Goal: Task Accomplishment & Management: Use online tool/utility

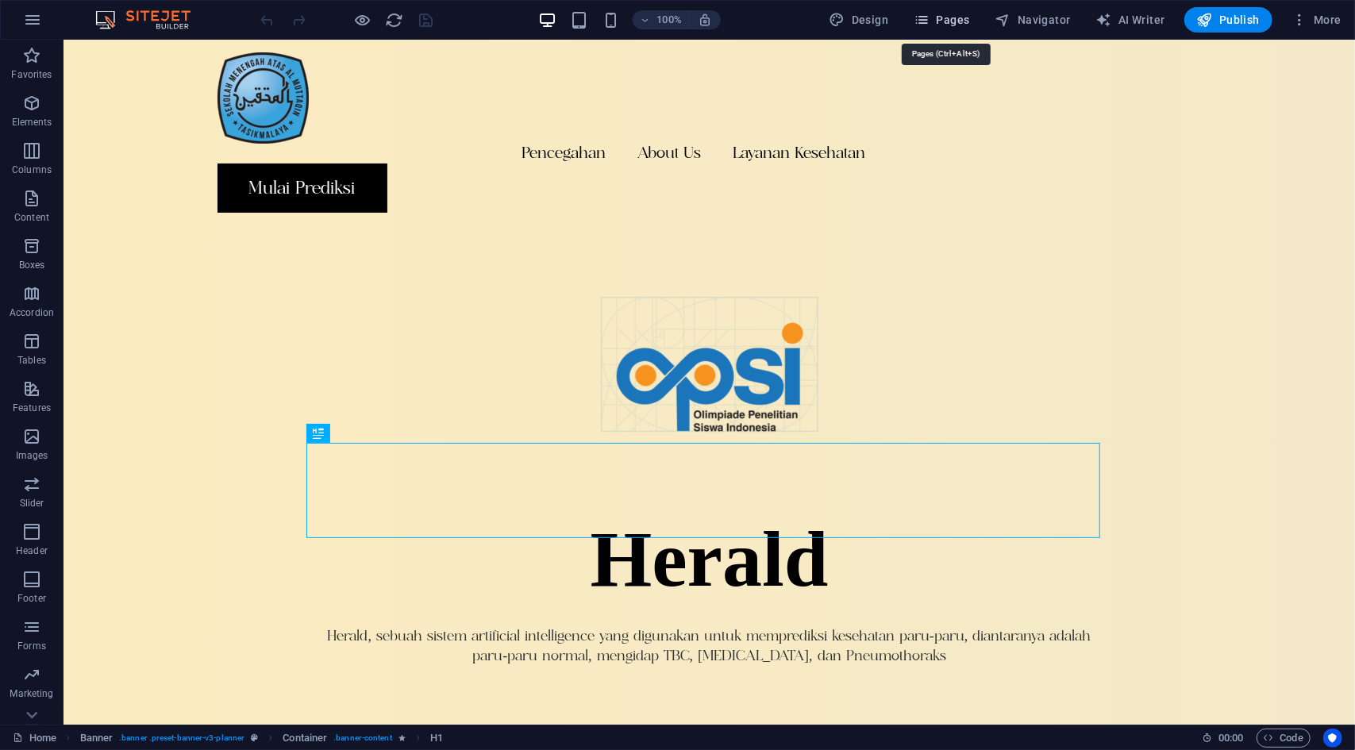
click at [930, 26] on icon "button" at bounding box center [922, 20] width 16 height 16
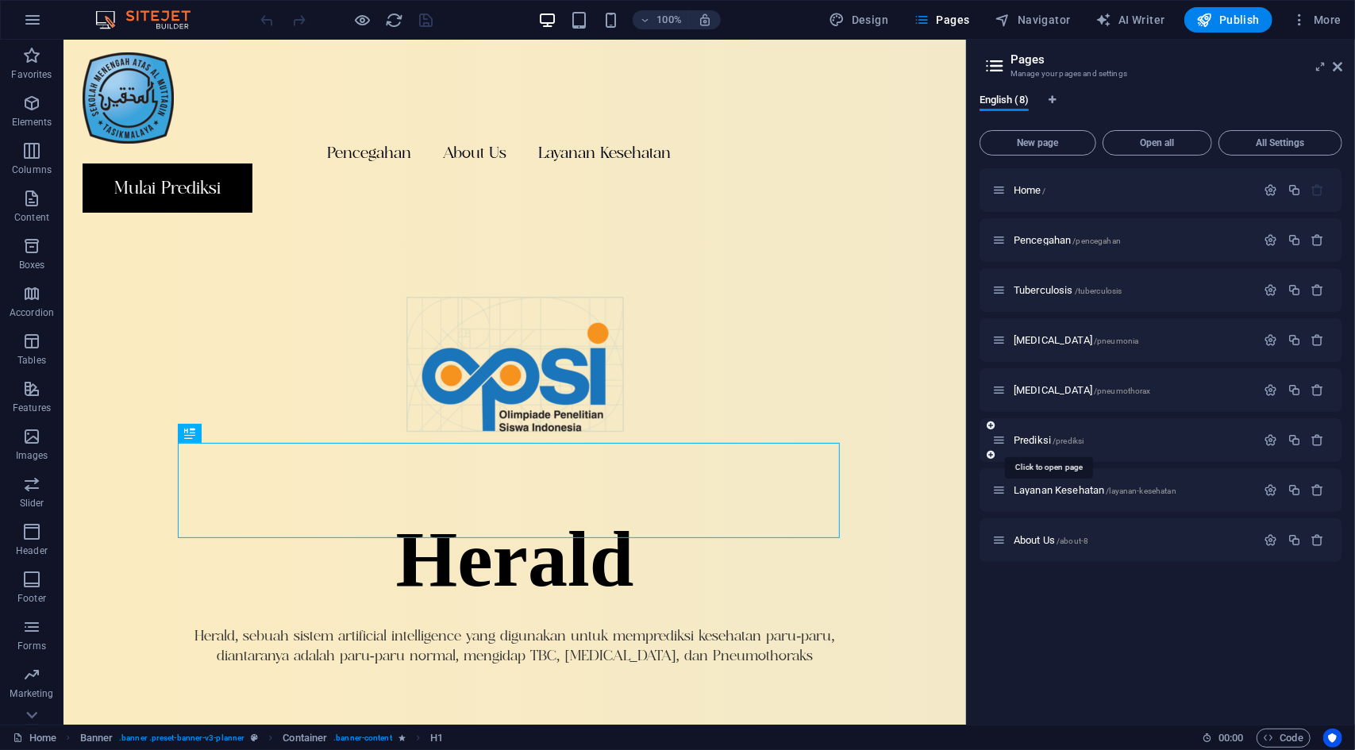
drag, startPoint x: 1034, startPoint y: 441, endPoint x: 1019, endPoint y: 441, distance: 15.1
click at [1019, 441] on span "Prediksi /prediksi" at bounding box center [1049, 440] width 70 height 12
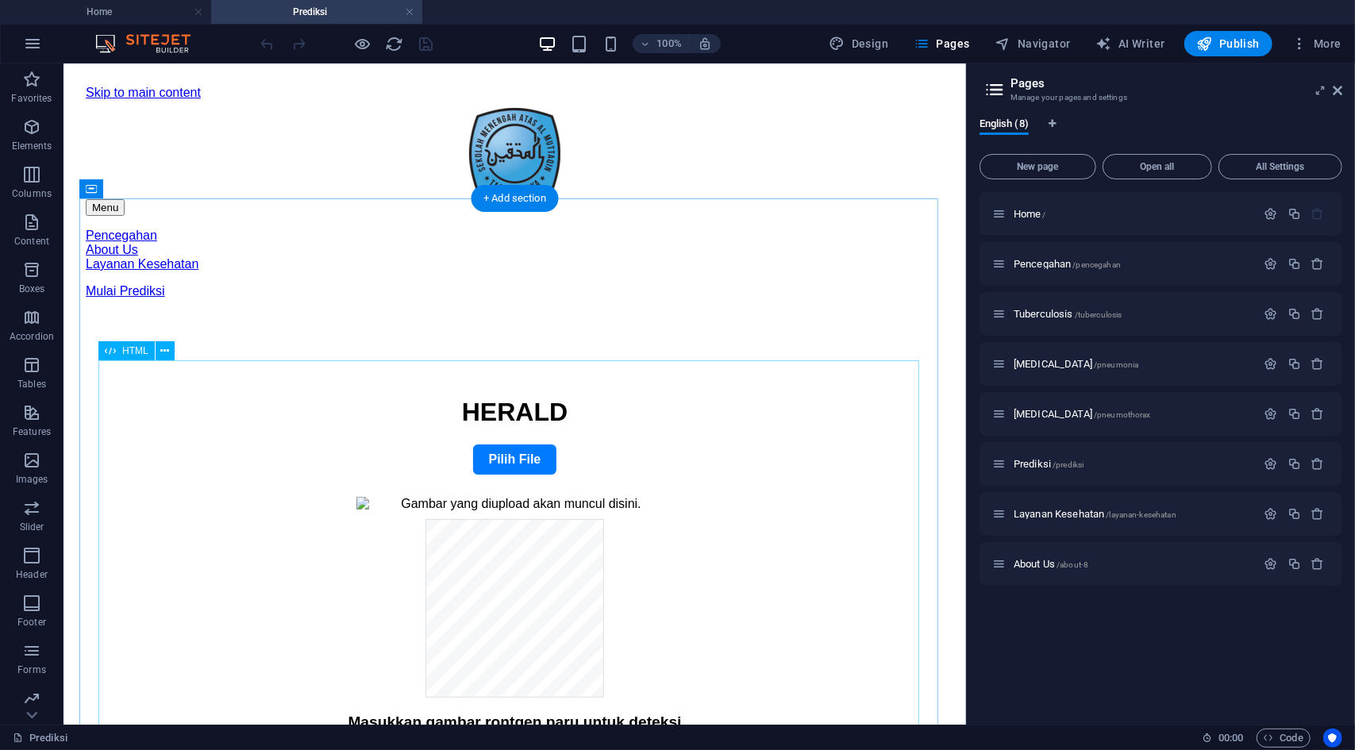
click at [684, 503] on div "HERALD Lung Prediction Webapp HERALD Pilih File Masukkan gambar rontgen paru un…" at bounding box center [514, 605] width 820 height 416
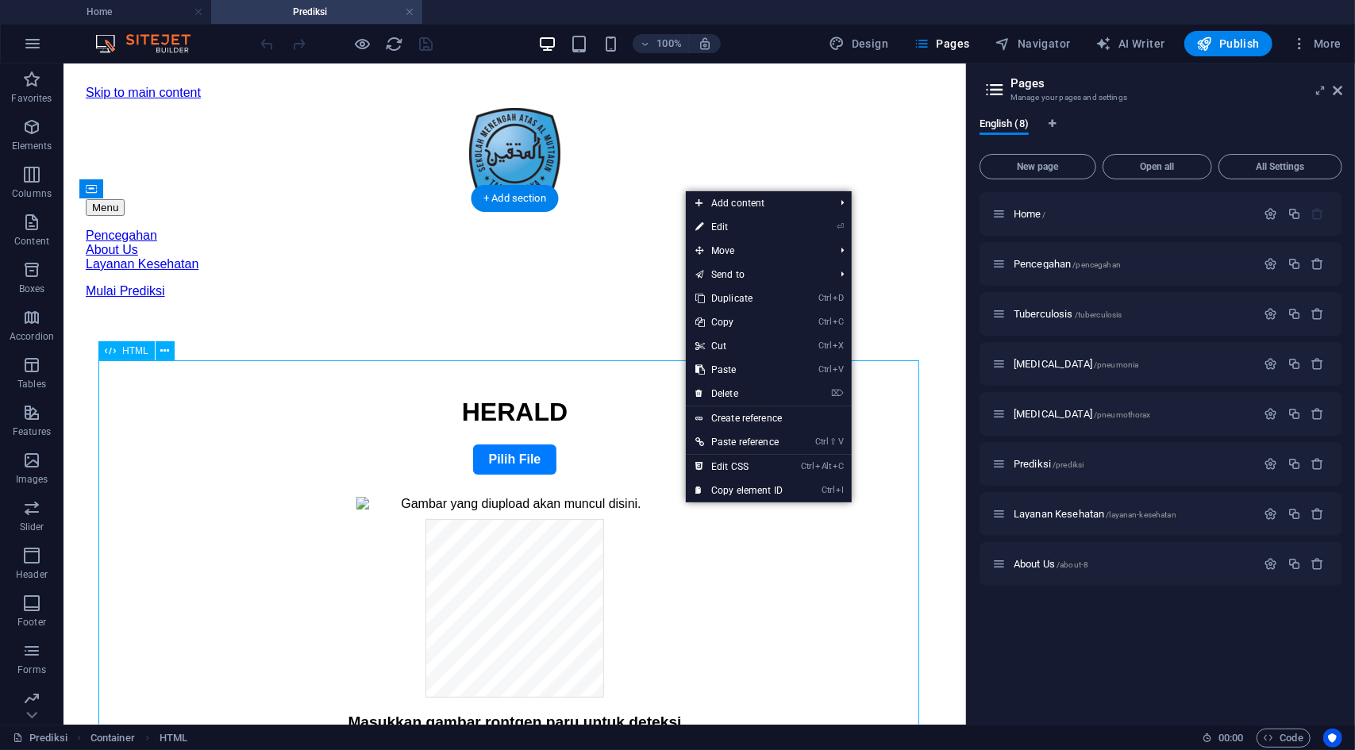
click at [672, 507] on div "HERALD Lung Prediction Webapp HERALD Pilih File Masukkan gambar rontgen paru un…" at bounding box center [514, 605] width 820 height 416
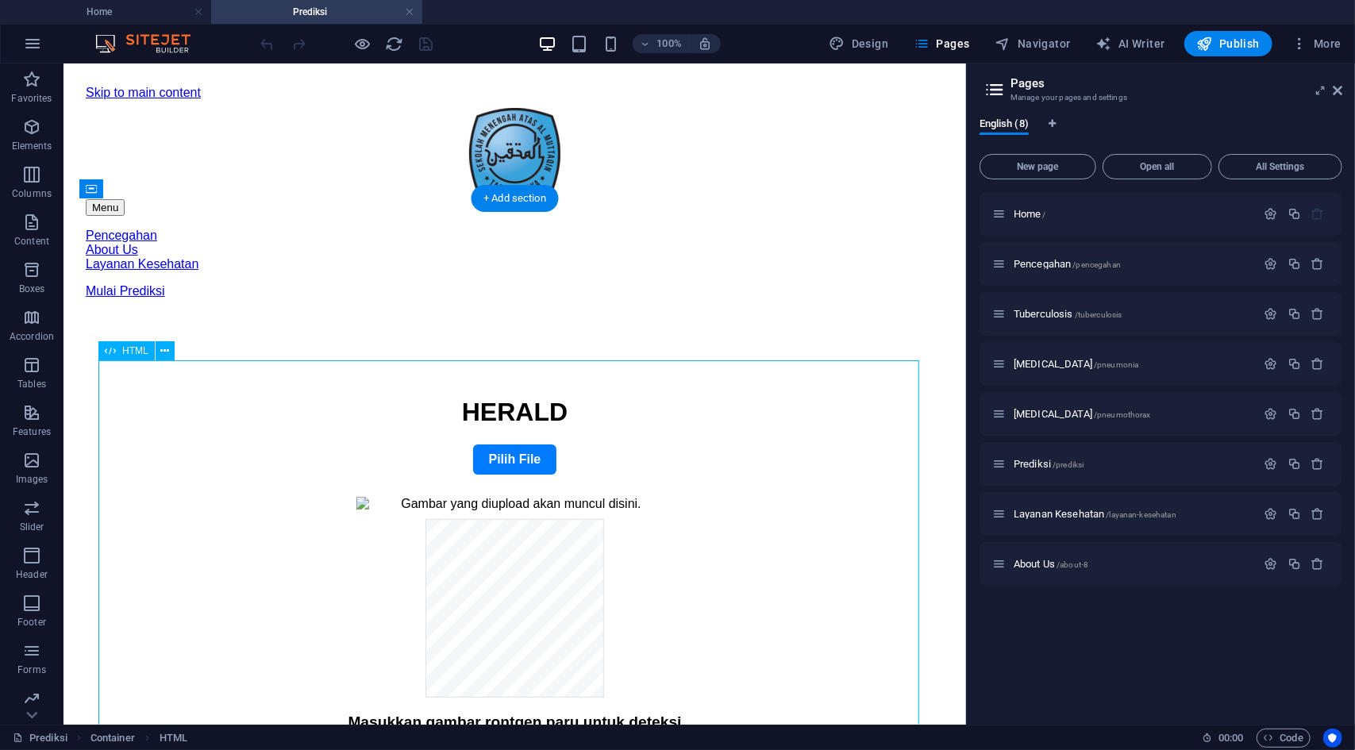
click at [672, 507] on div "HERALD Lung Prediction Webapp HERALD Pilih File Masukkan gambar rontgen paru un…" at bounding box center [514, 605] width 820 height 416
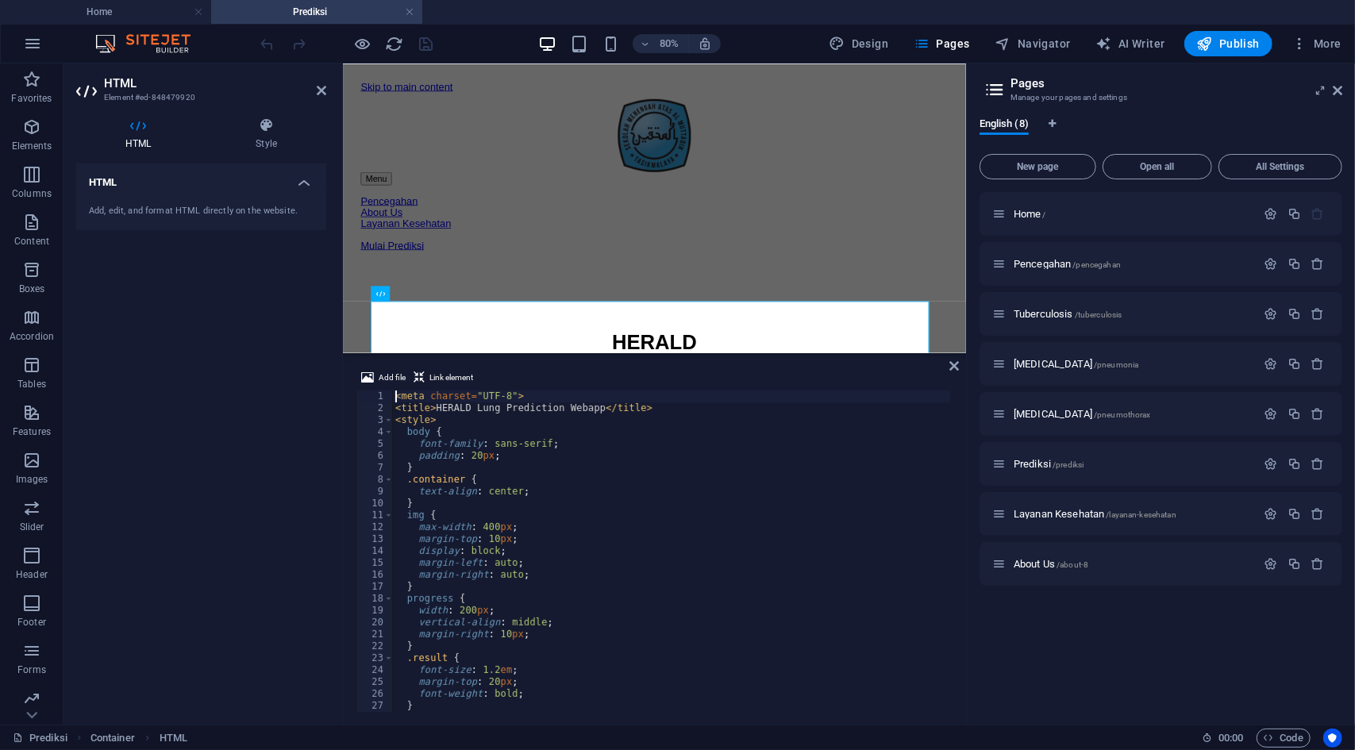
click at [633, 527] on div "< meta charset = "UTF-8" > < title > HERALD Lung Prediction Webapp </ title > <…" at bounding box center [713, 562] width 643 height 342
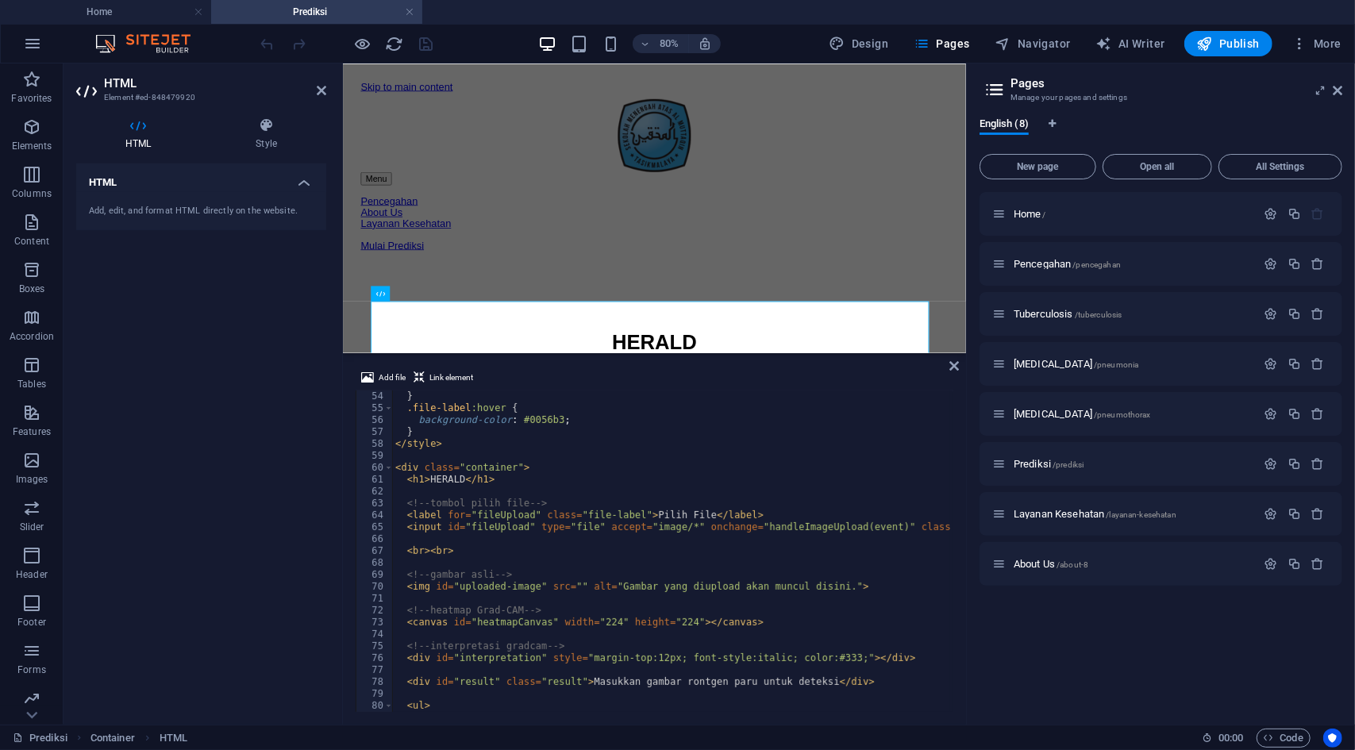
scroll to position [776, 0]
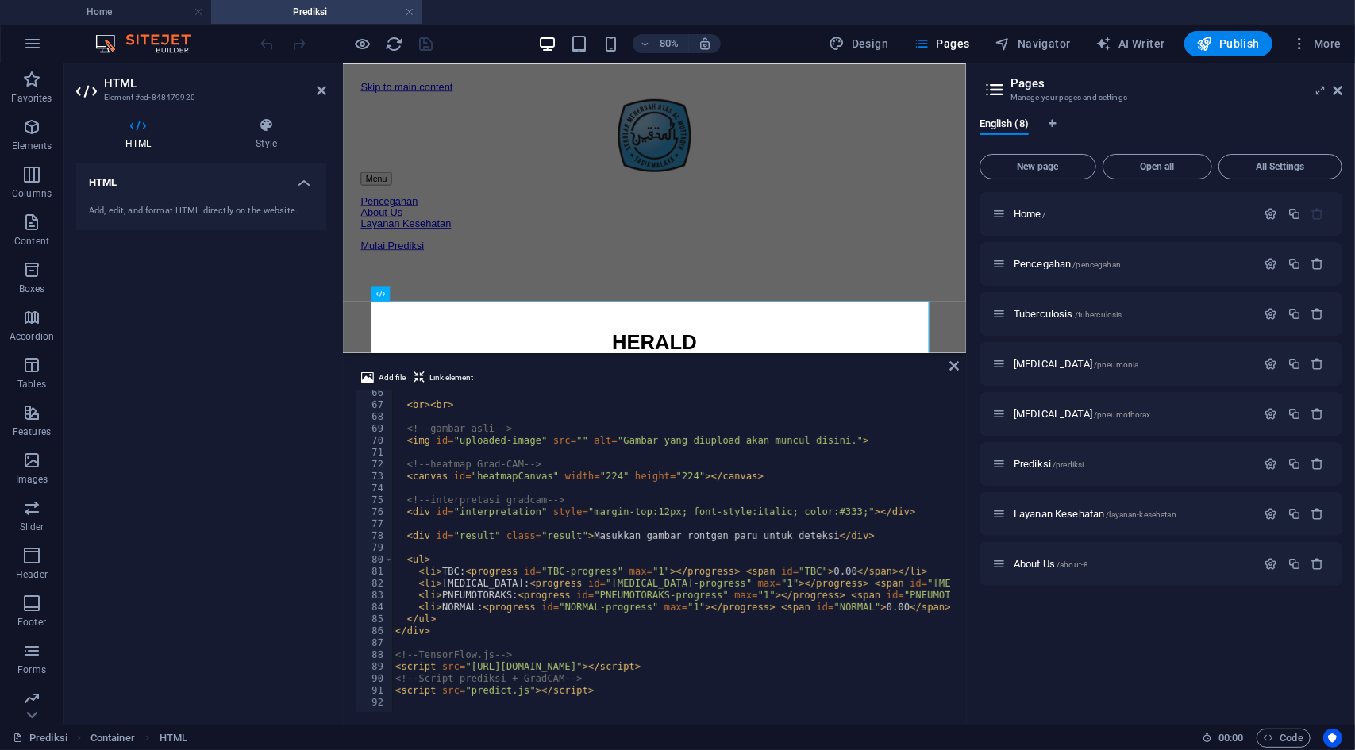
type textarea "<script src="predict.js"></script>"
